Goal: Navigation & Orientation: Go to known website

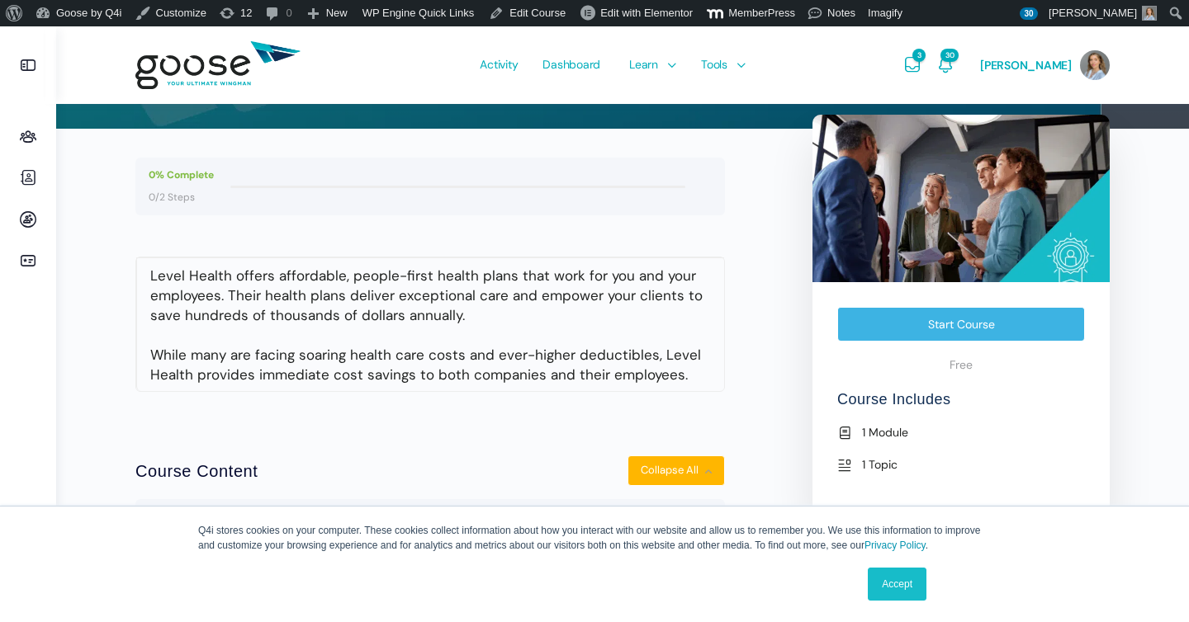
scroll to position [277, 0]
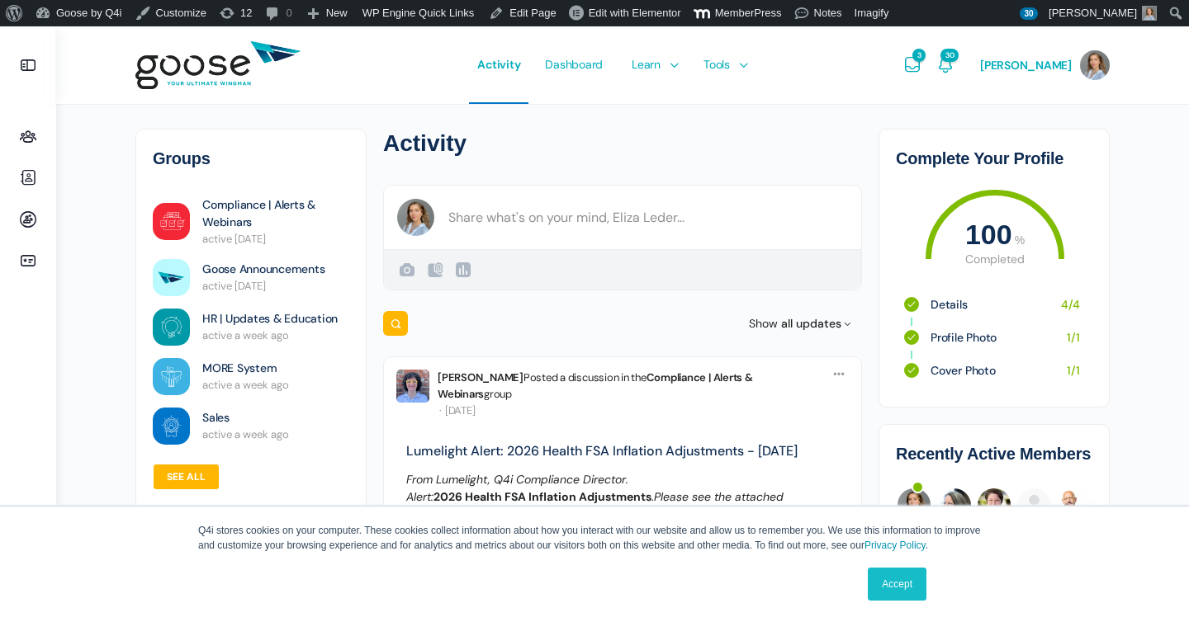
click at [914, 593] on link "Accept" at bounding box center [896, 584] width 59 height 33
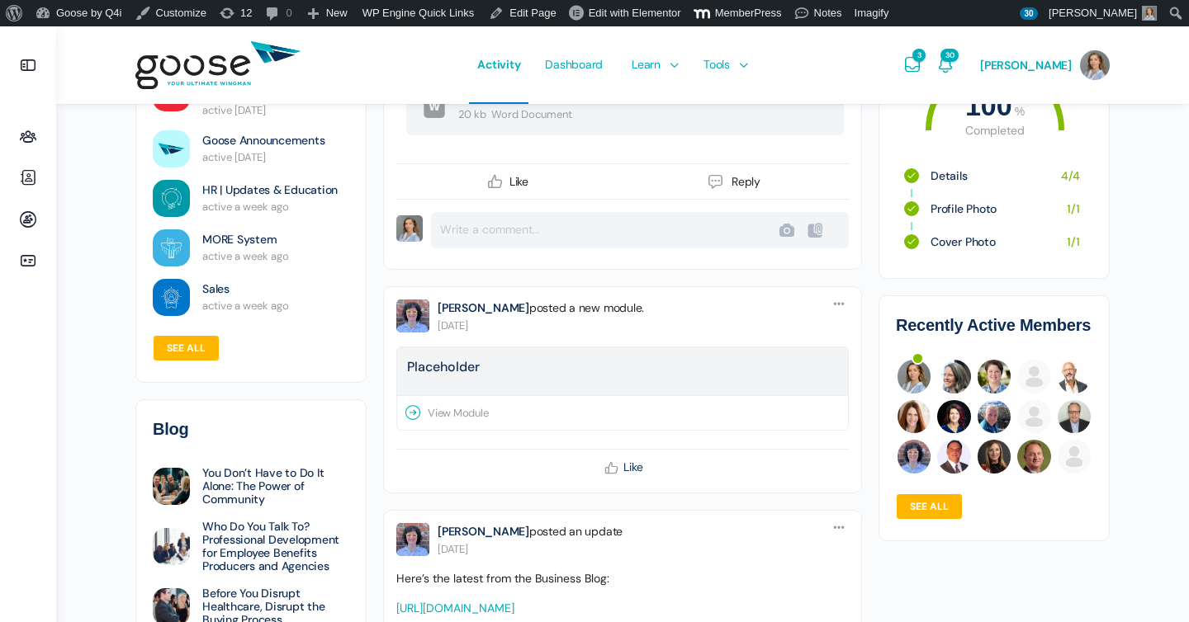
scroll to position [472, 0]
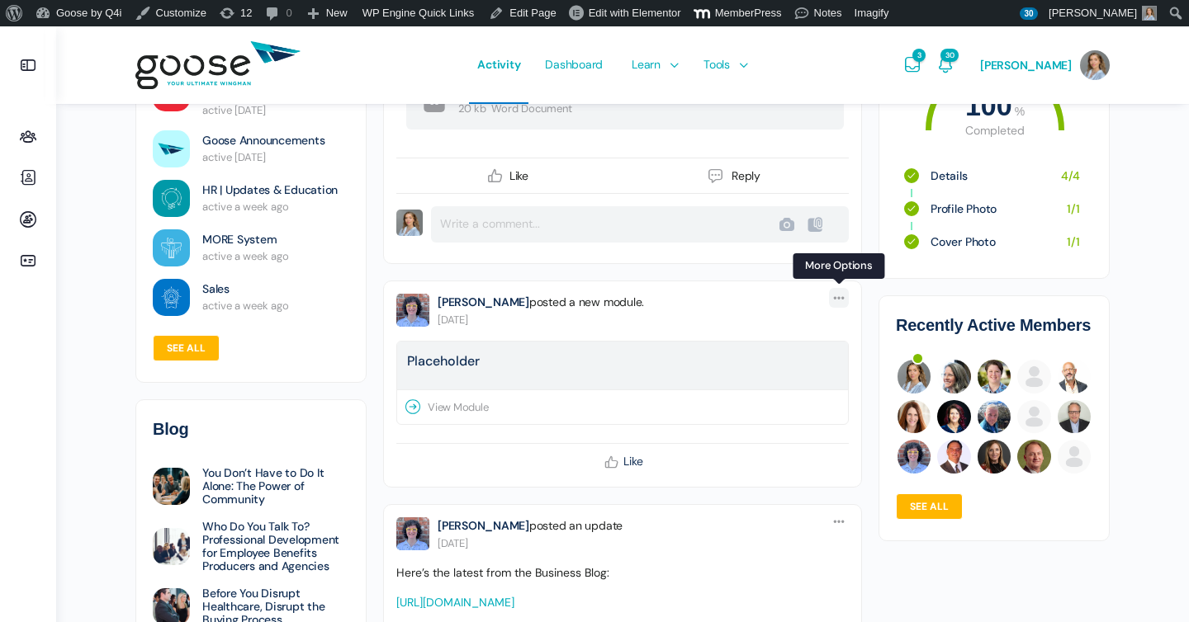
click at [843, 291] on icon at bounding box center [838, 297] width 13 height 13
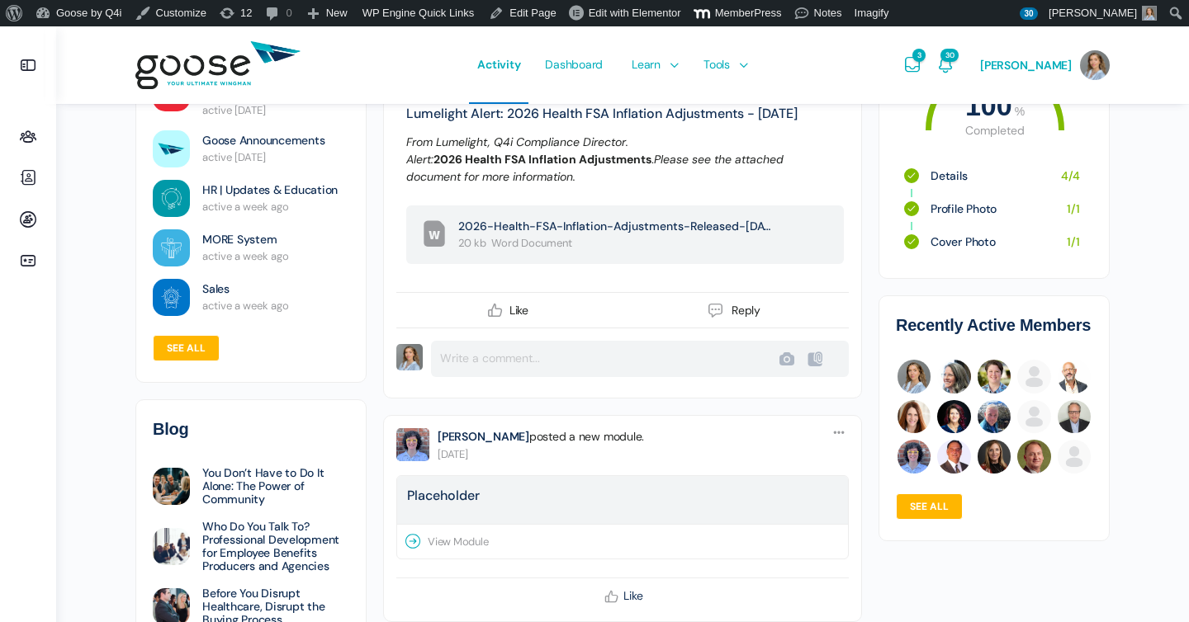
scroll to position [381, 0]
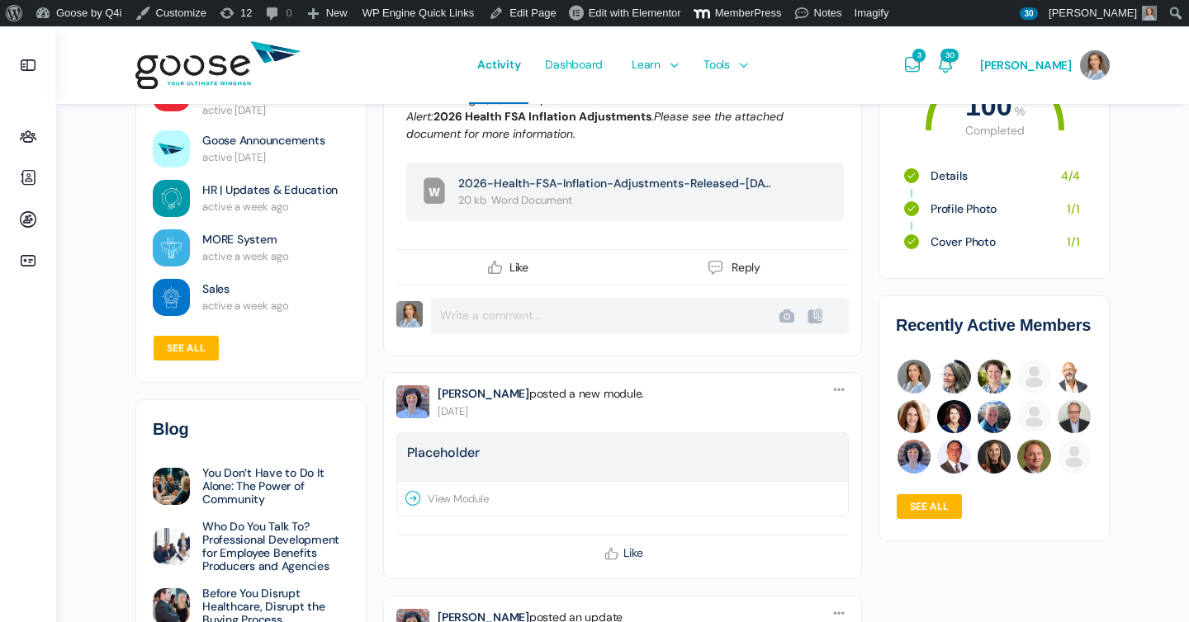
click at [824, 372] on li "Options Report Post Report Post Delete Delete Pin to Feed Pin to Feed Brandy Cl…" at bounding box center [622, 475] width 479 height 207
click at [830, 380] on span at bounding box center [839, 390] width 20 height 20
click at [787, 442] on link "Delete Delete" at bounding box center [758, 457] width 152 height 31
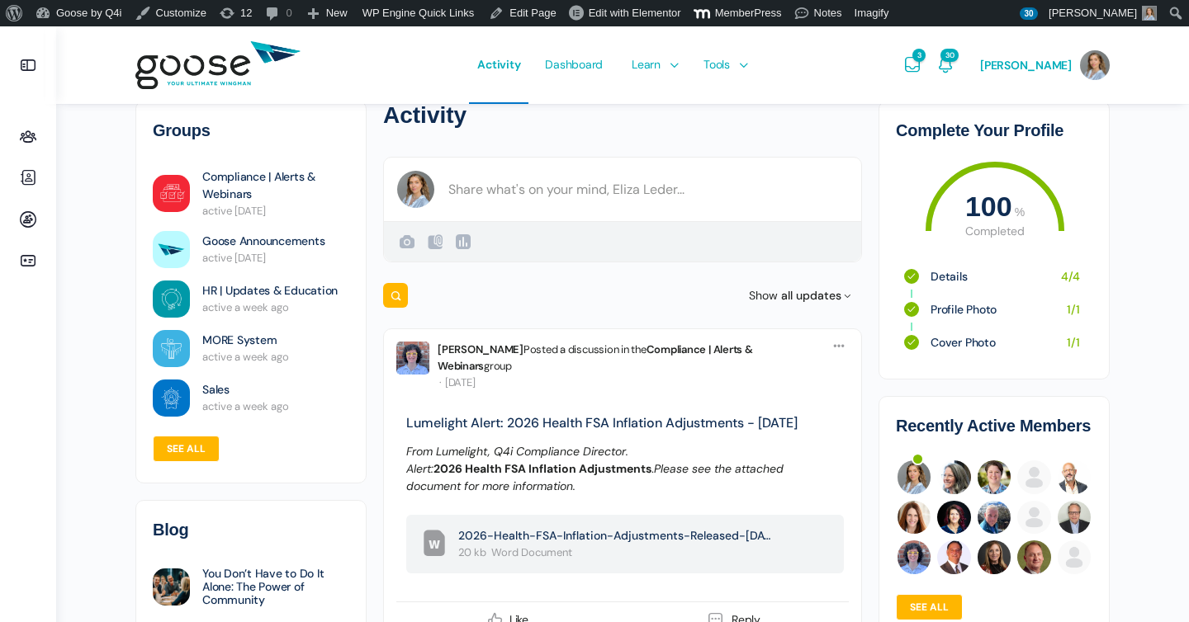
scroll to position [0, 0]
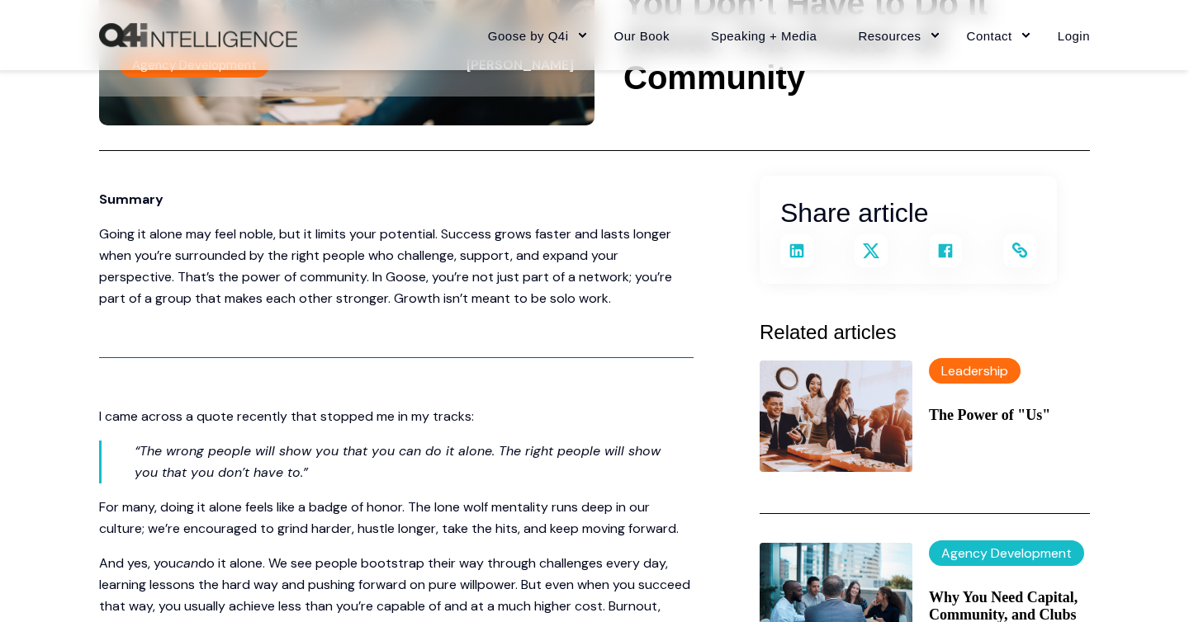
scroll to position [276, 0]
